Goal: Transaction & Acquisition: Book appointment/travel/reservation

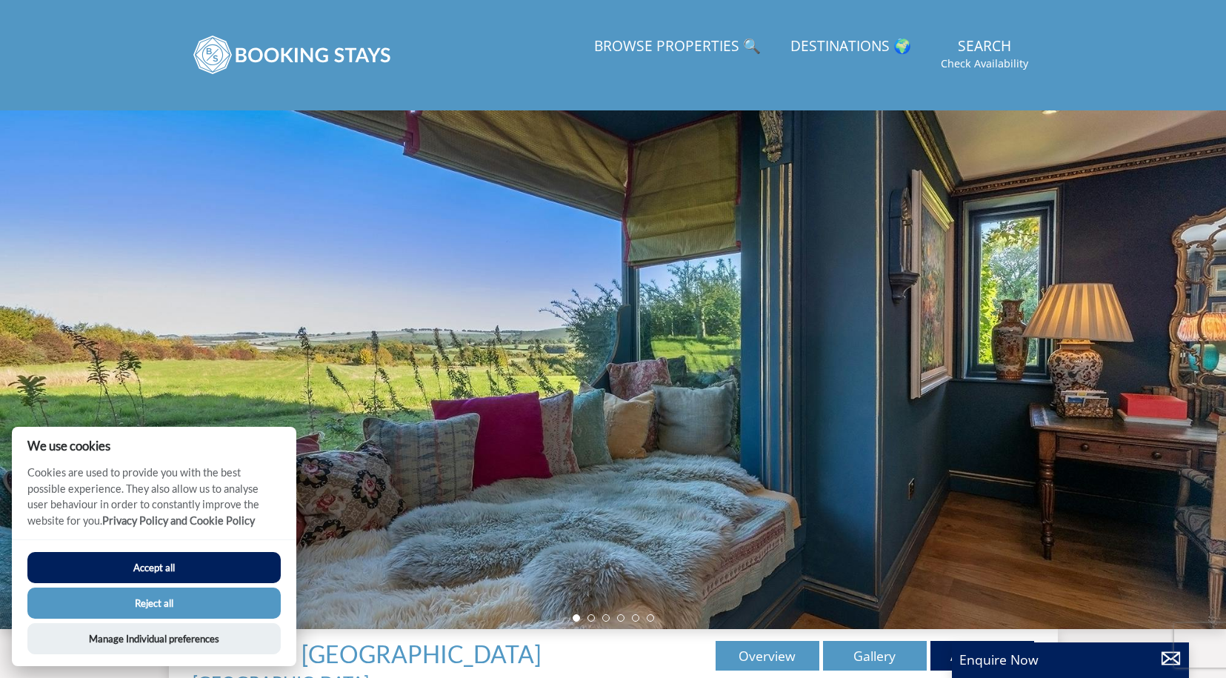
click at [184, 572] on button "Accept all" at bounding box center [153, 567] width 253 height 31
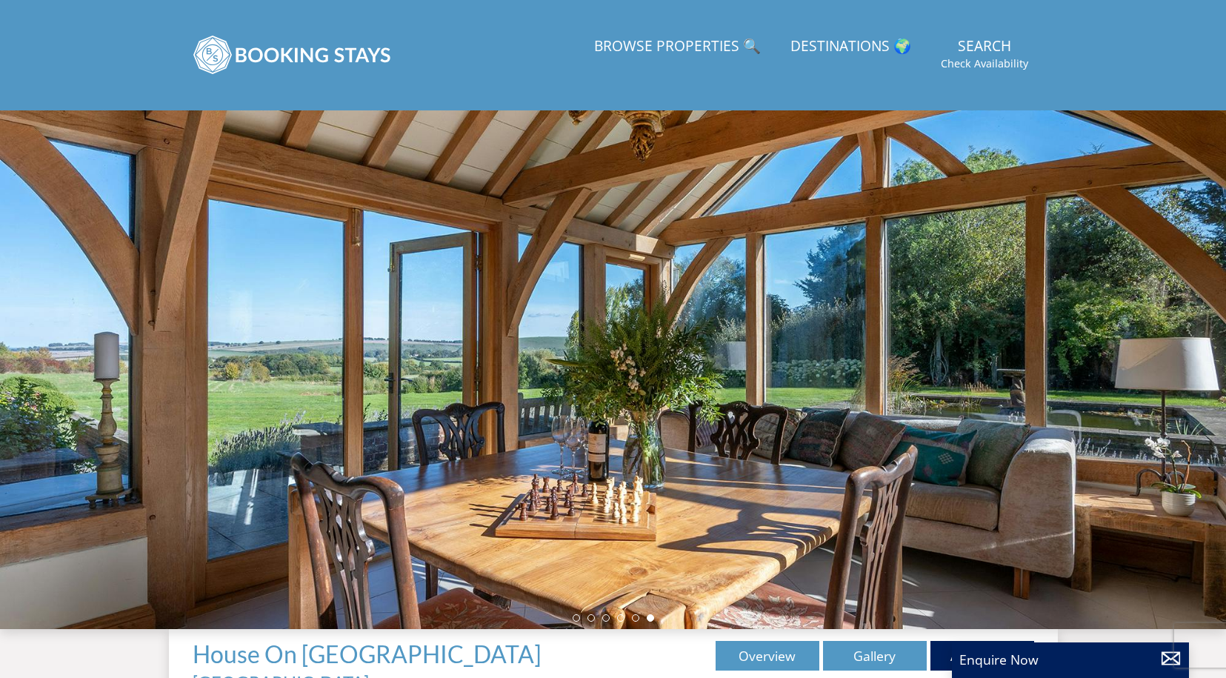
click at [726, 45] on link "Browse Properties 🔍" at bounding box center [677, 46] width 178 height 33
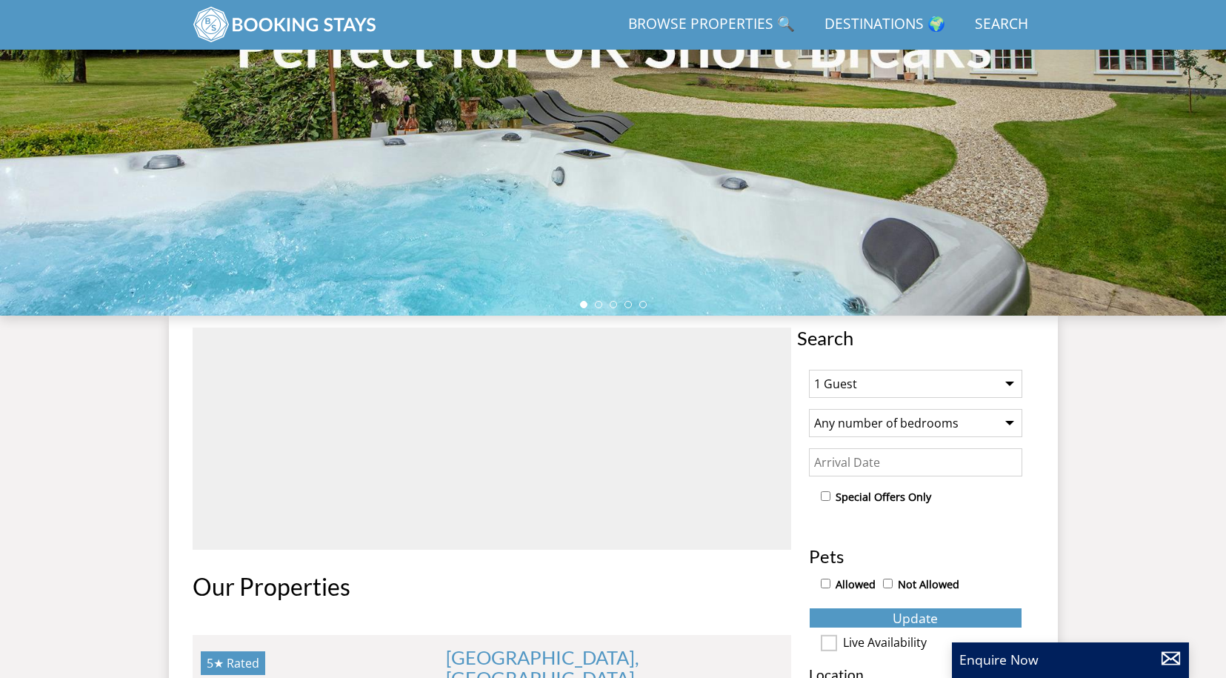
scroll to position [0, 8504]
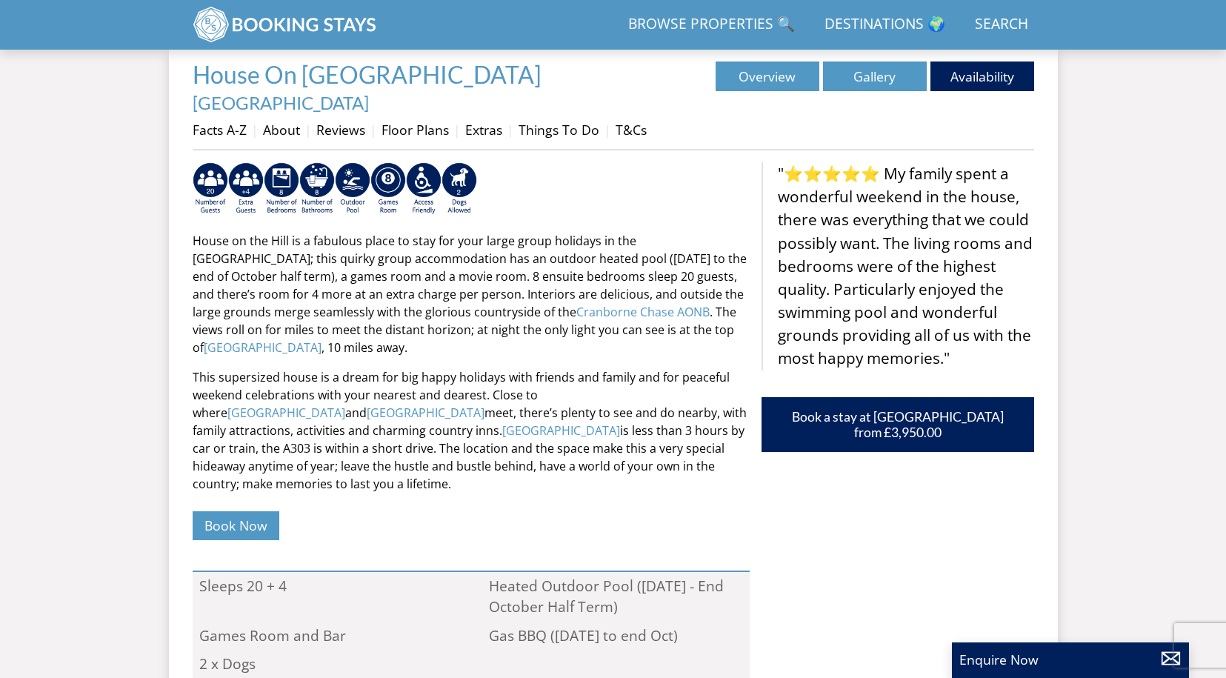
scroll to position [521, 0]
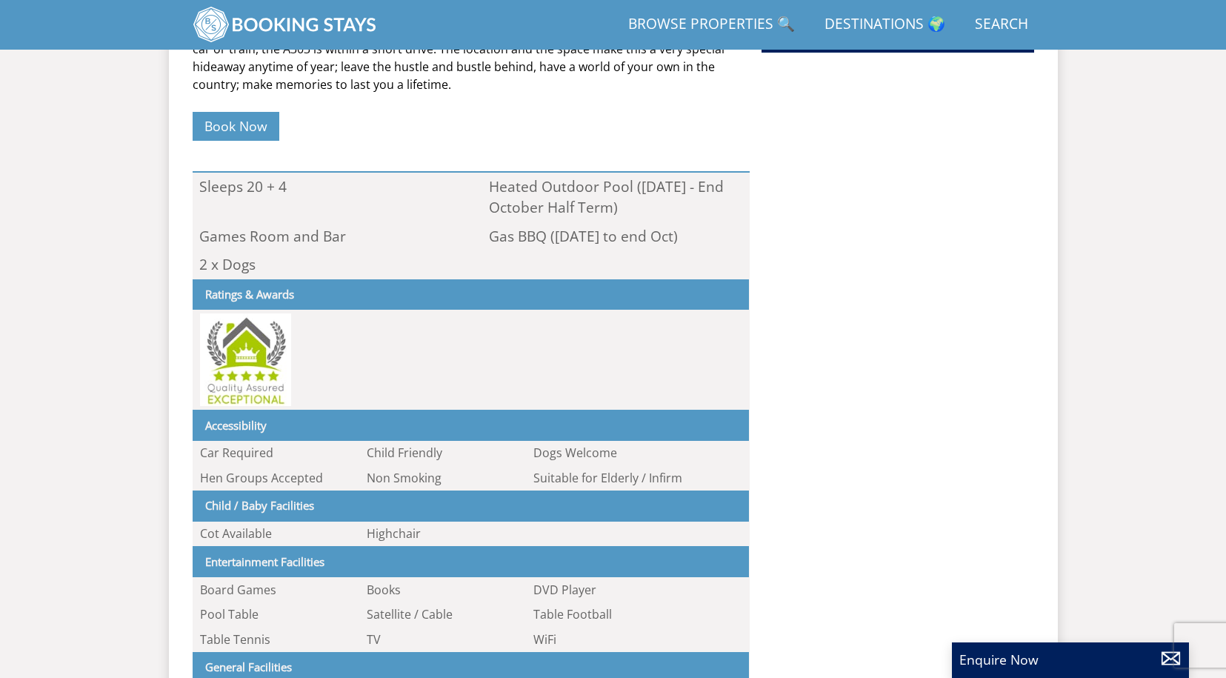
scroll to position [630, 0]
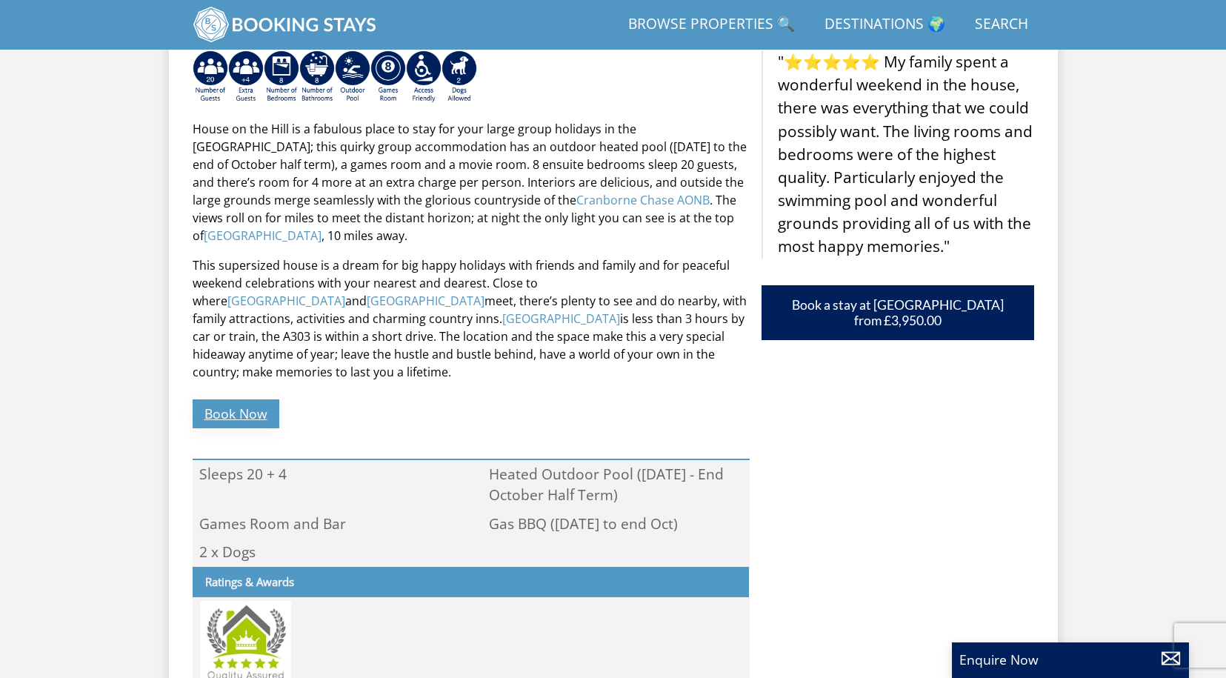
click at [246, 399] on link "Book Now" at bounding box center [236, 413] width 87 height 29
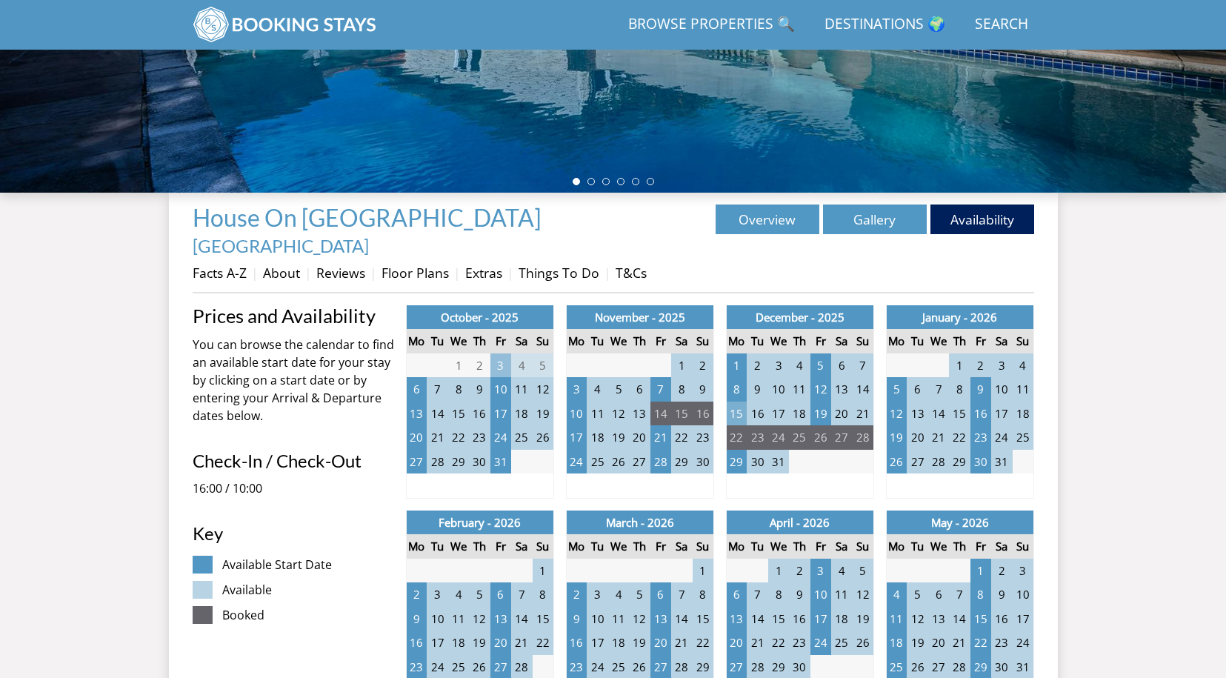
scroll to position [421, 0]
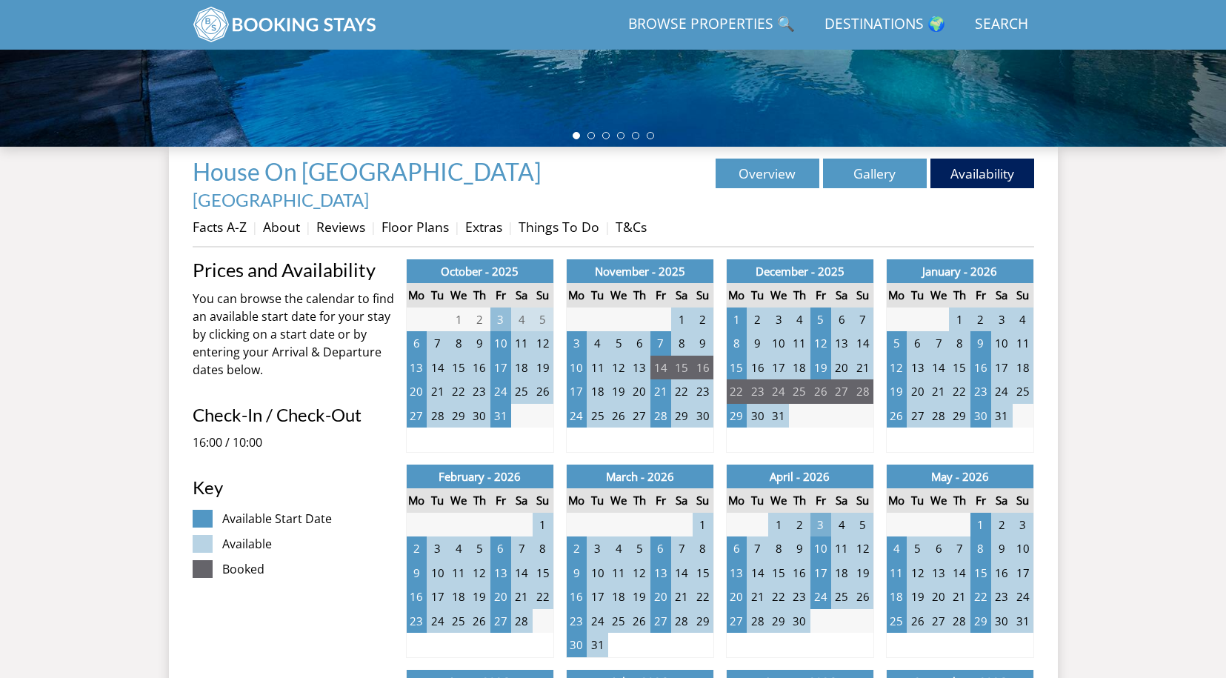
click at [816, 512] on td "3" at bounding box center [820, 524] width 21 height 24
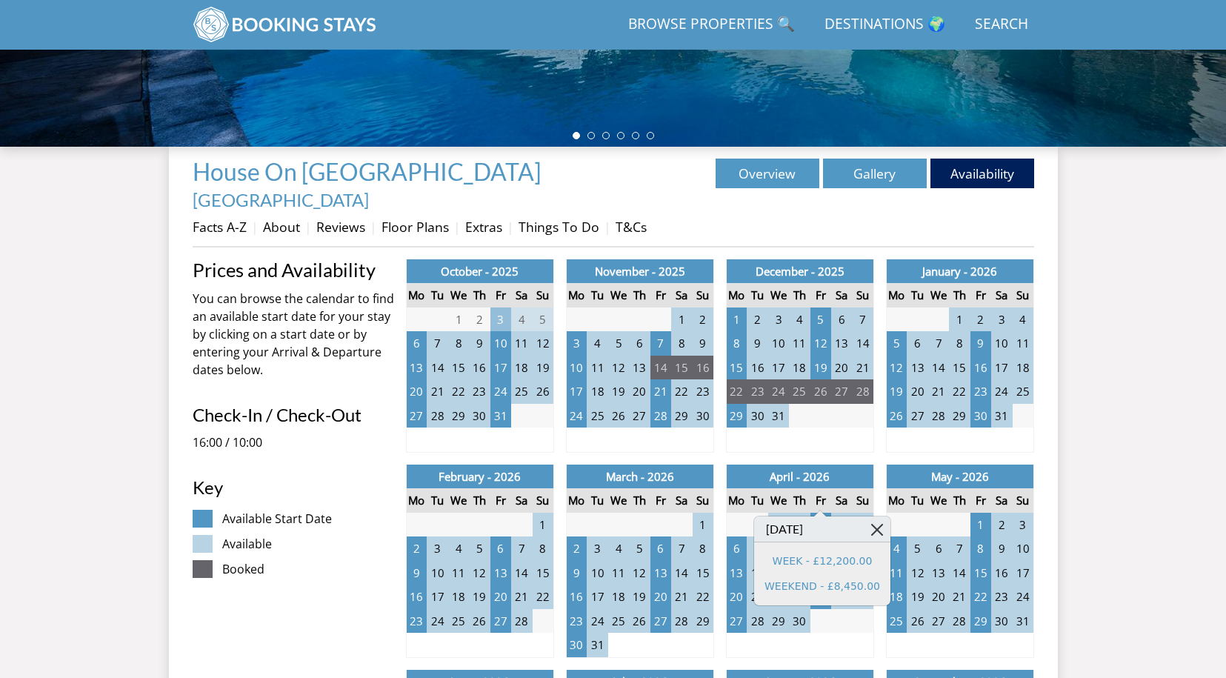
click at [874, 526] on link at bounding box center [877, 529] width 26 height 26
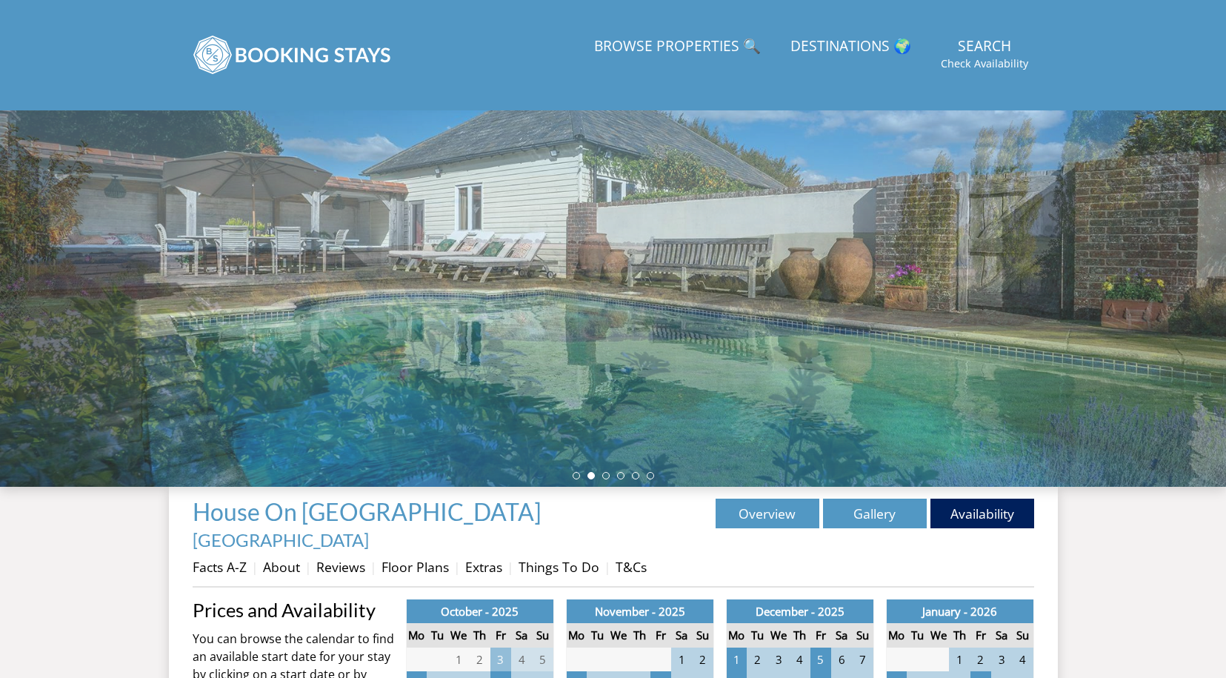
scroll to position [0, 0]
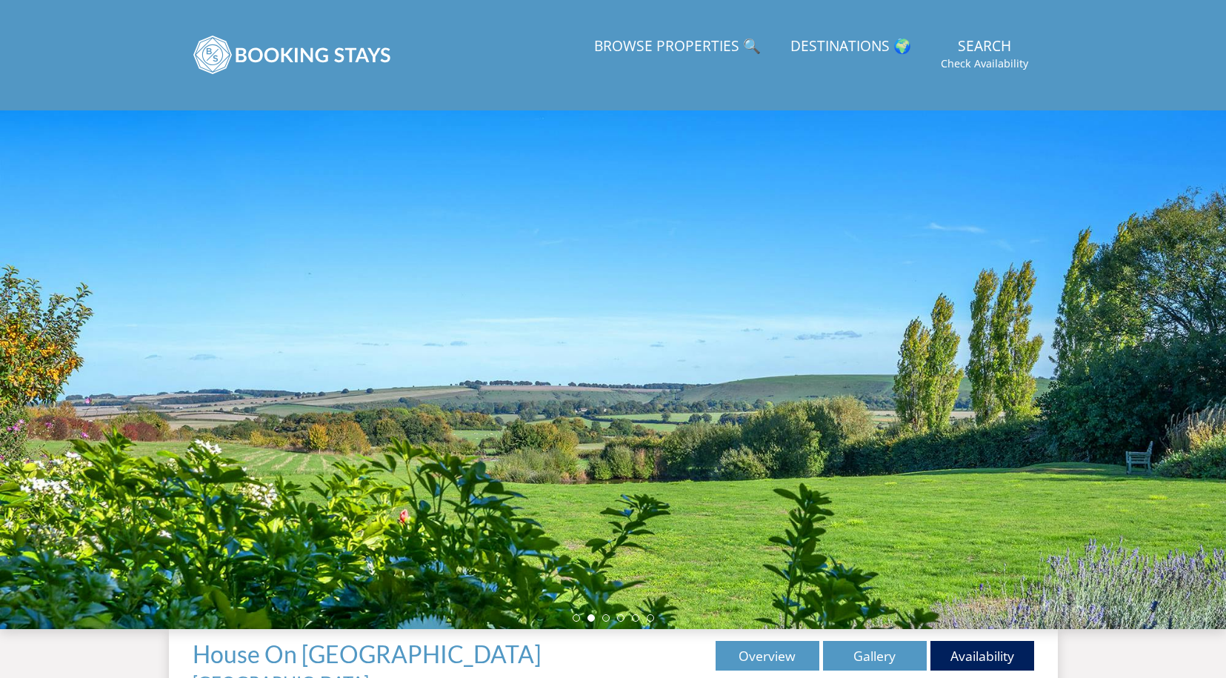
click at [1168, 409] on div at bounding box center [613, 369] width 1226 height 518
click at [1139, 407] on div at bounding box center [613, 369] width 1226 height 518
click at [849, 332] on div at bounding box center [613, 369] width 1226 height 518
